Goal: Task Accomplishment & Management: Use online tool/utility

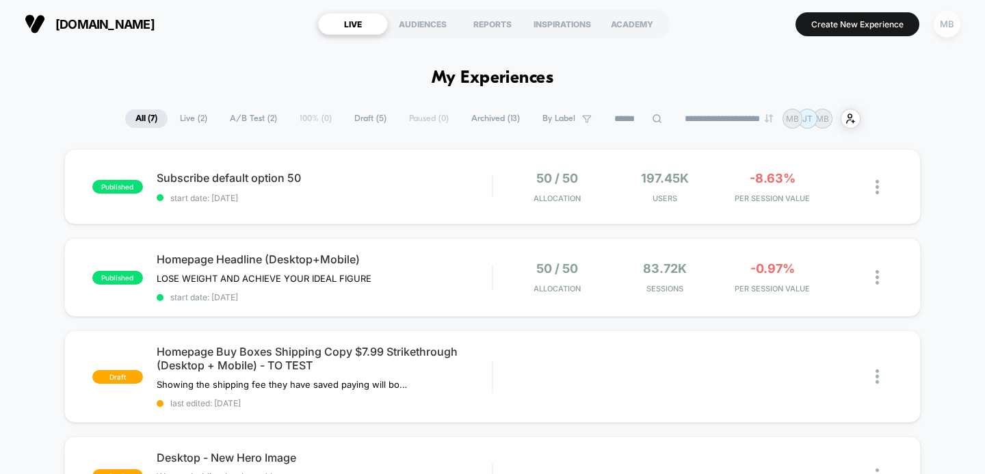
click at [940, 20] on div "MB" at bounding box center [946, 24] width 27 height 27
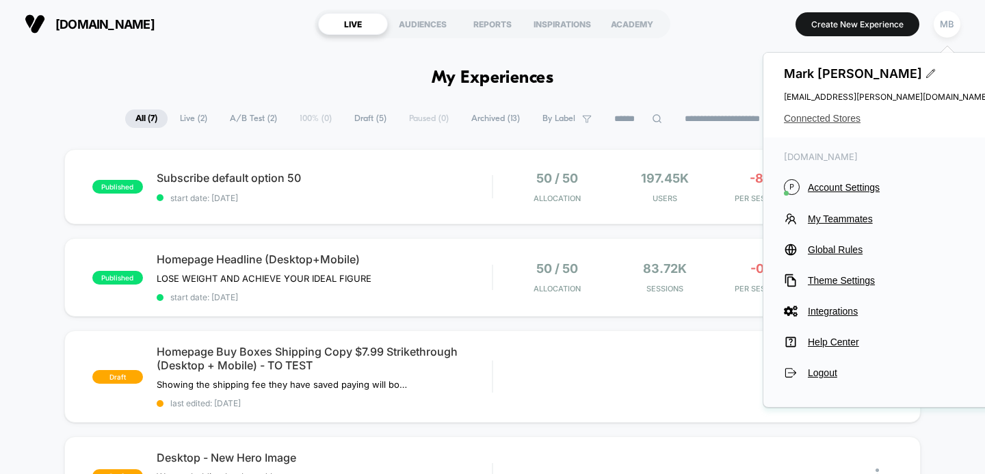
click at [823, 115] on span "Connected Stores" at bounding box center [886, 118] width 205 height 11
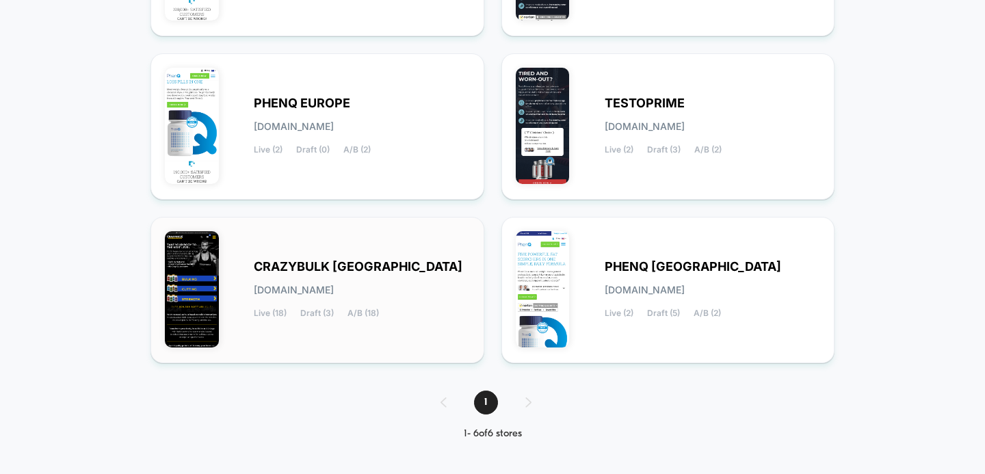
click at [325, 262] on span "CRAZYBULK [GEOGRAPHIC_DATA]" at bounding box center [358, 267] width 209 height 10
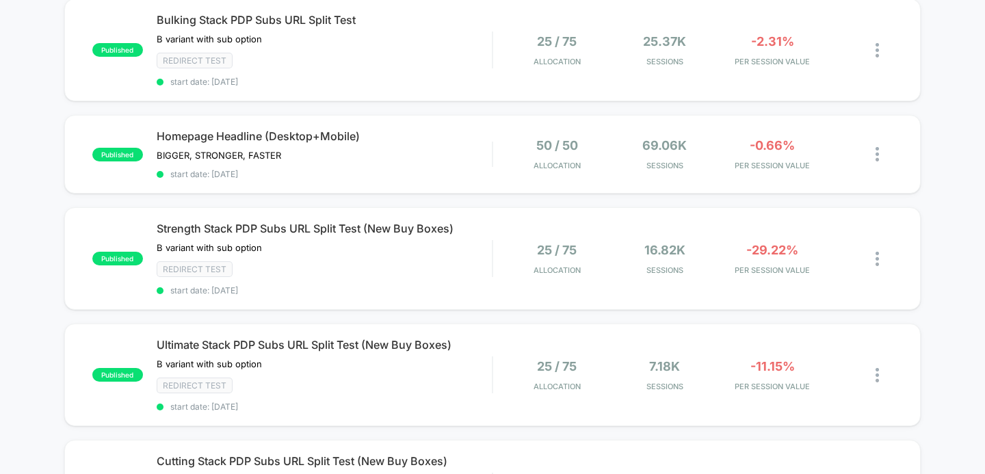
scroll to position [154, 0]
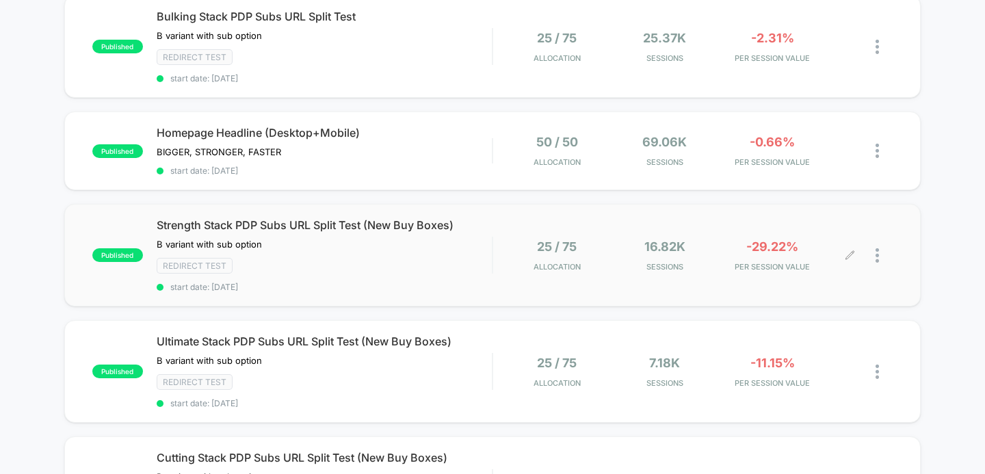
click at [879, 250] on div at bounding box center [883, 255] width 17 height 32
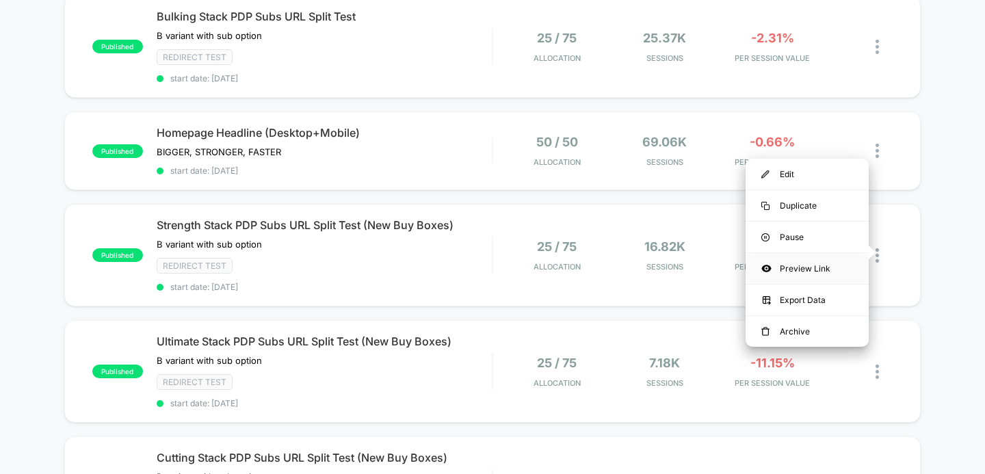
click at [789, 269] on div "Preview Link" at bounding box center [806, 268] width 123 height 31
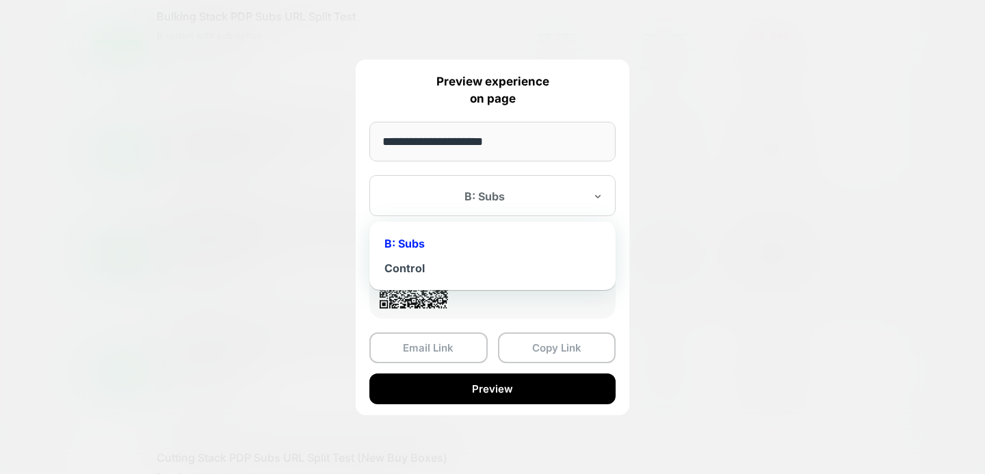
click at [470, 197] on div at bounding box center [484, 196] width 201 height 14
click at [403, 271] on div "Control" at bounding box center [492, 268] width 232 height 25
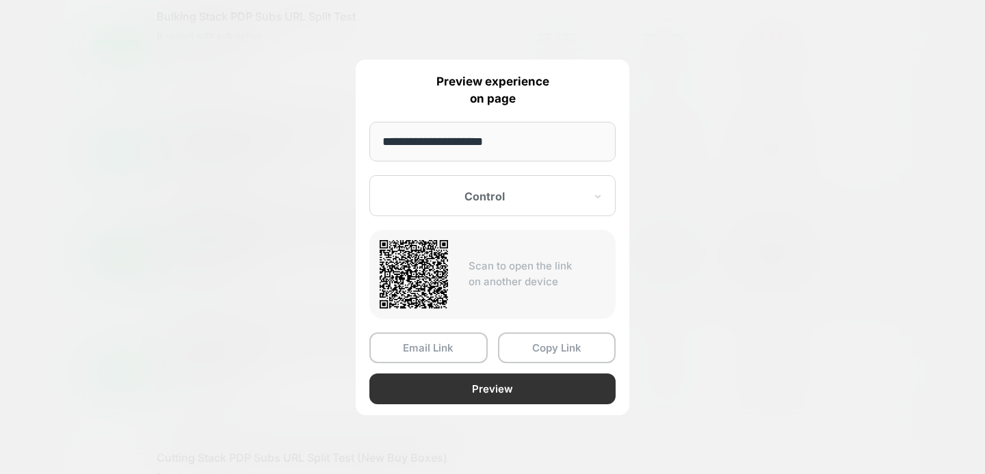
click at [427, 385] on button "Preview" at bounding box center [492, 388] width 246 height 31
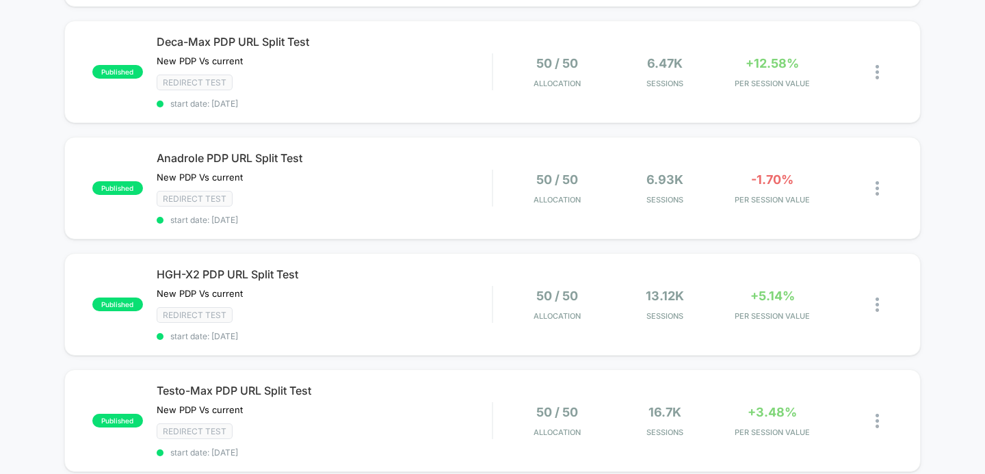
scroll to position [803, 0]
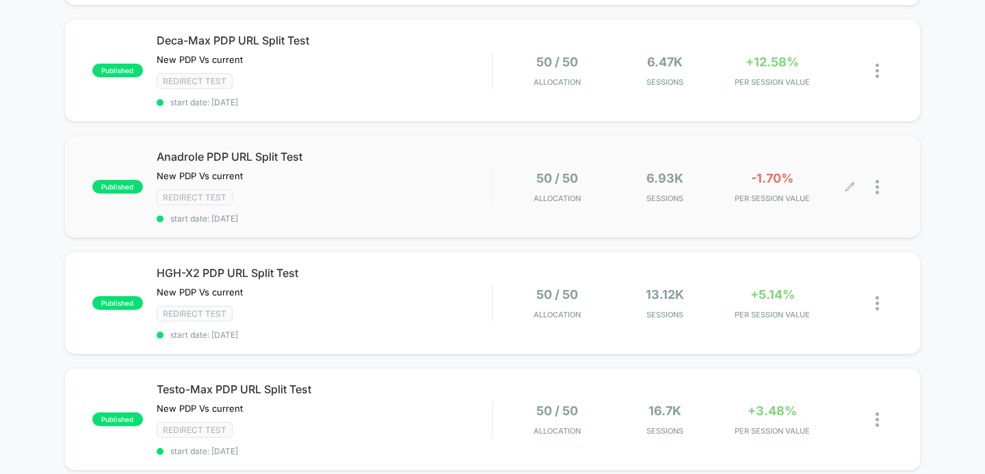
click at [882, 179] on div at bounding box center [883, 187] width 17 height 32
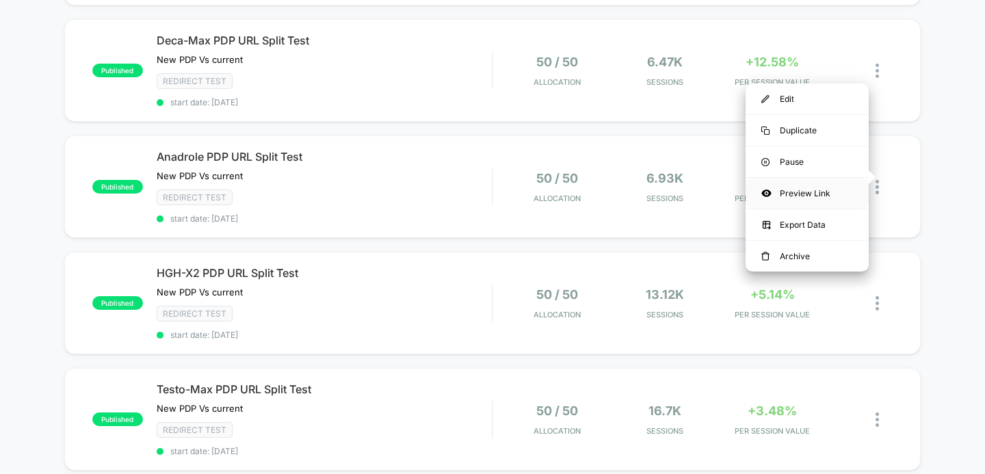
click at [793, 191] on div "Preview Link" at bounding box center [806, 193] width 123 height 31
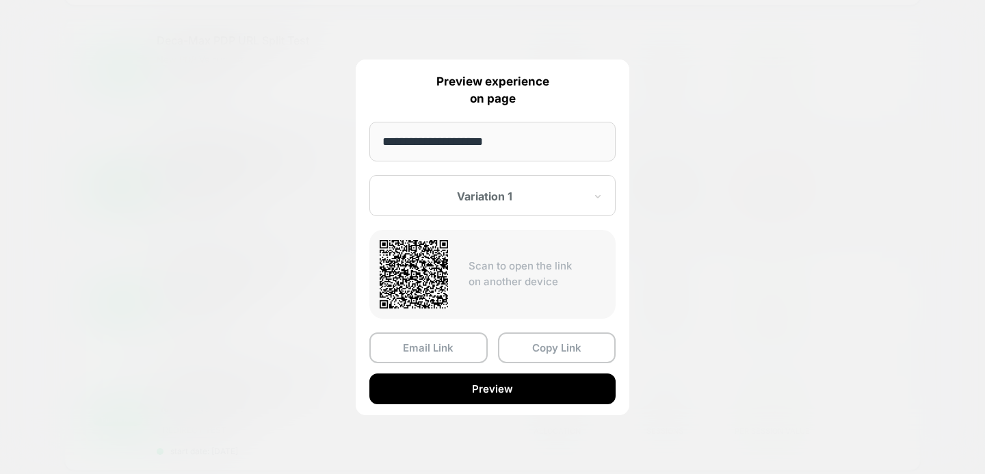
click at [494, 200] on div at bounding box center [484, 196] width 201 height 14
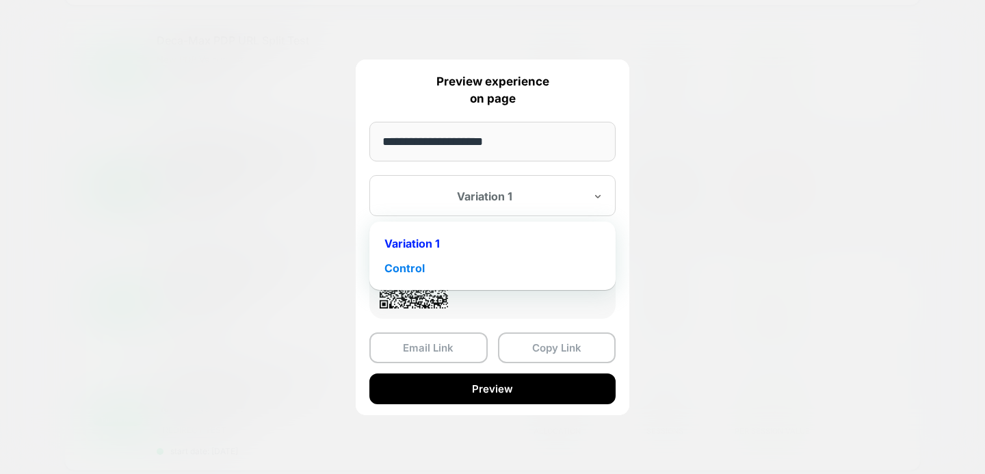
click at [408, 268] on div "Control" at bounding box center [492, 268] width 232 height 25
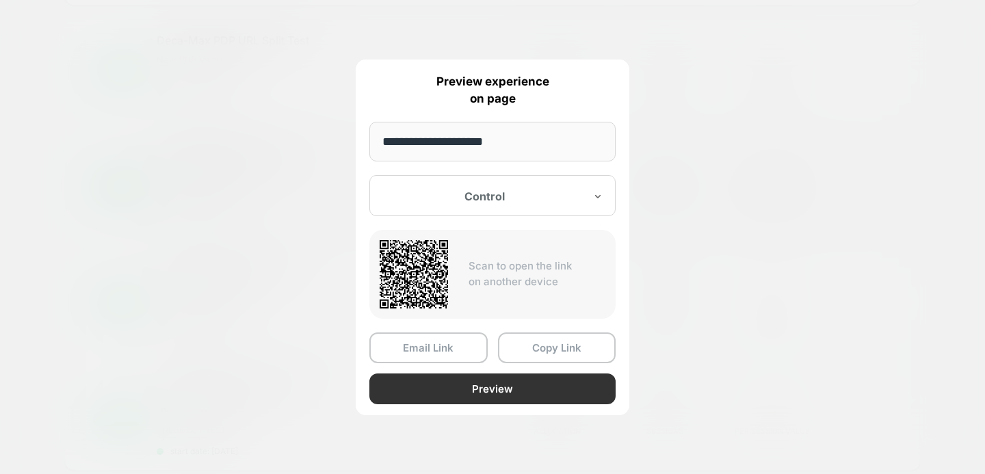
click at [421, 392] on button "Preview" at bounding box center [492, 388] width 246 height 31
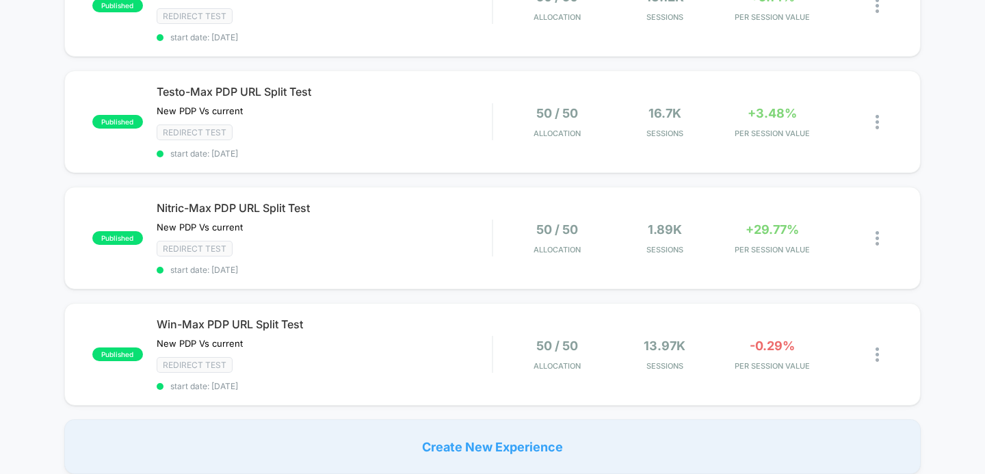
scroll to position [1104, 0]
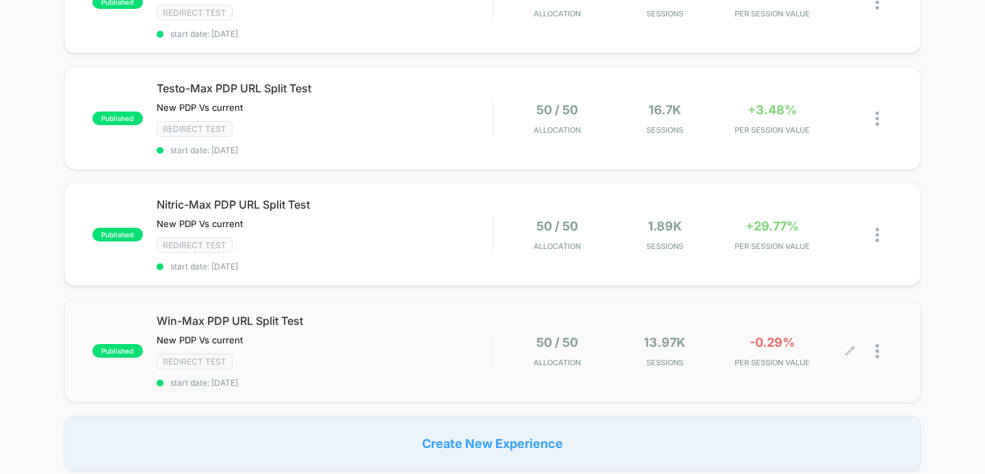
click at [881, 339] on div at bounding box center [883, 351] width 17 height 32
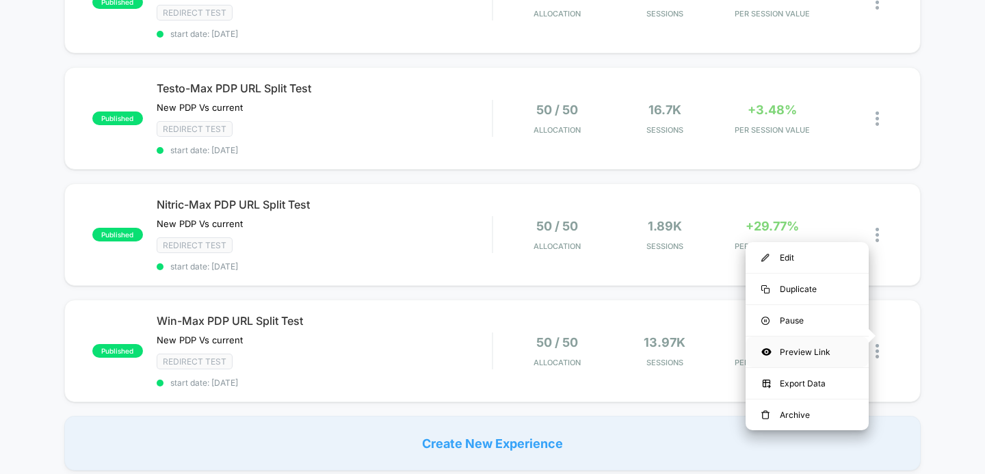
click at [790, 353] on div "Preview Link" at bounding box center [806, 351] width 123 height 31
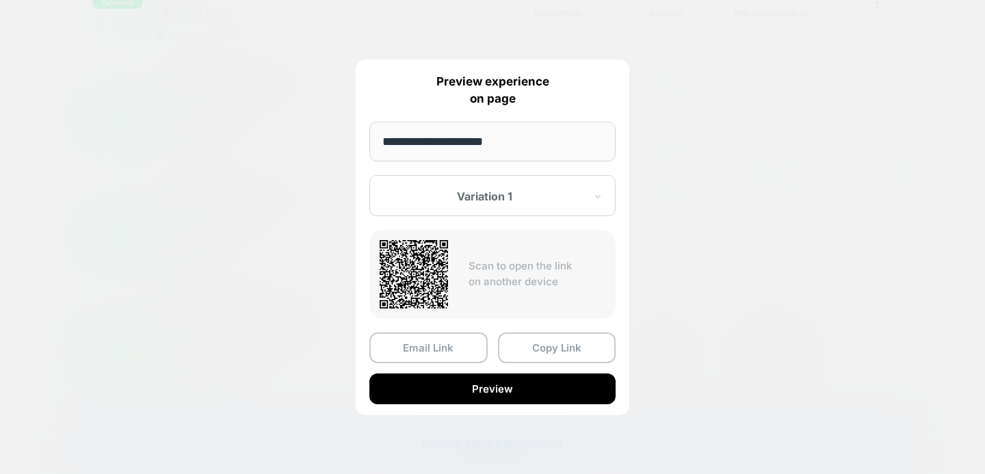
click at [490, 203] on div "Variation 1" at bounding box center [484, 196] width 204 height 16
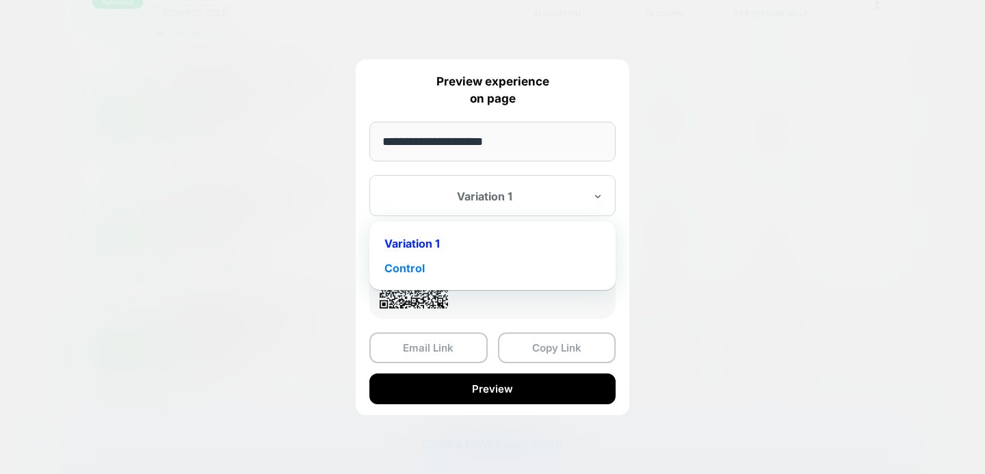
click at [409, 267] on div "Control" at bounding box center [492, 268] width 232 height 25
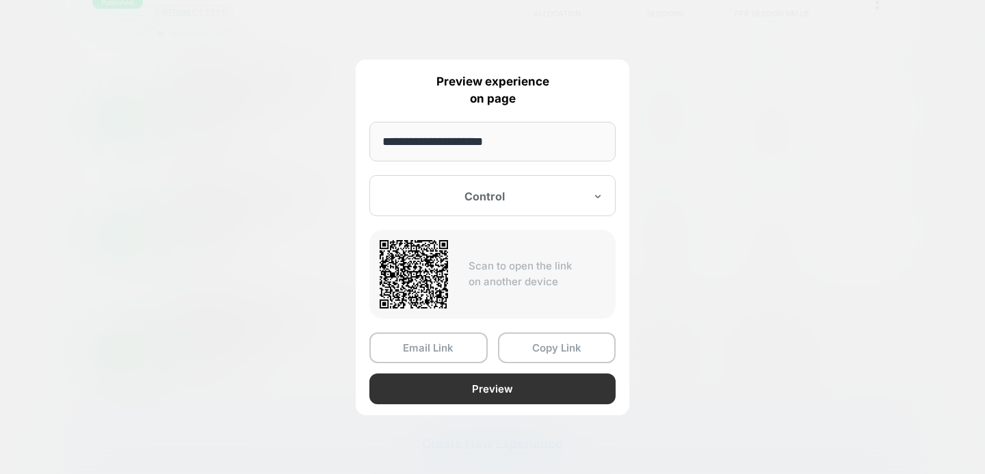
click at [423, 388] on button "Preview" at bounding box center [492, 388] width 246 height 31
